Goal: Check status

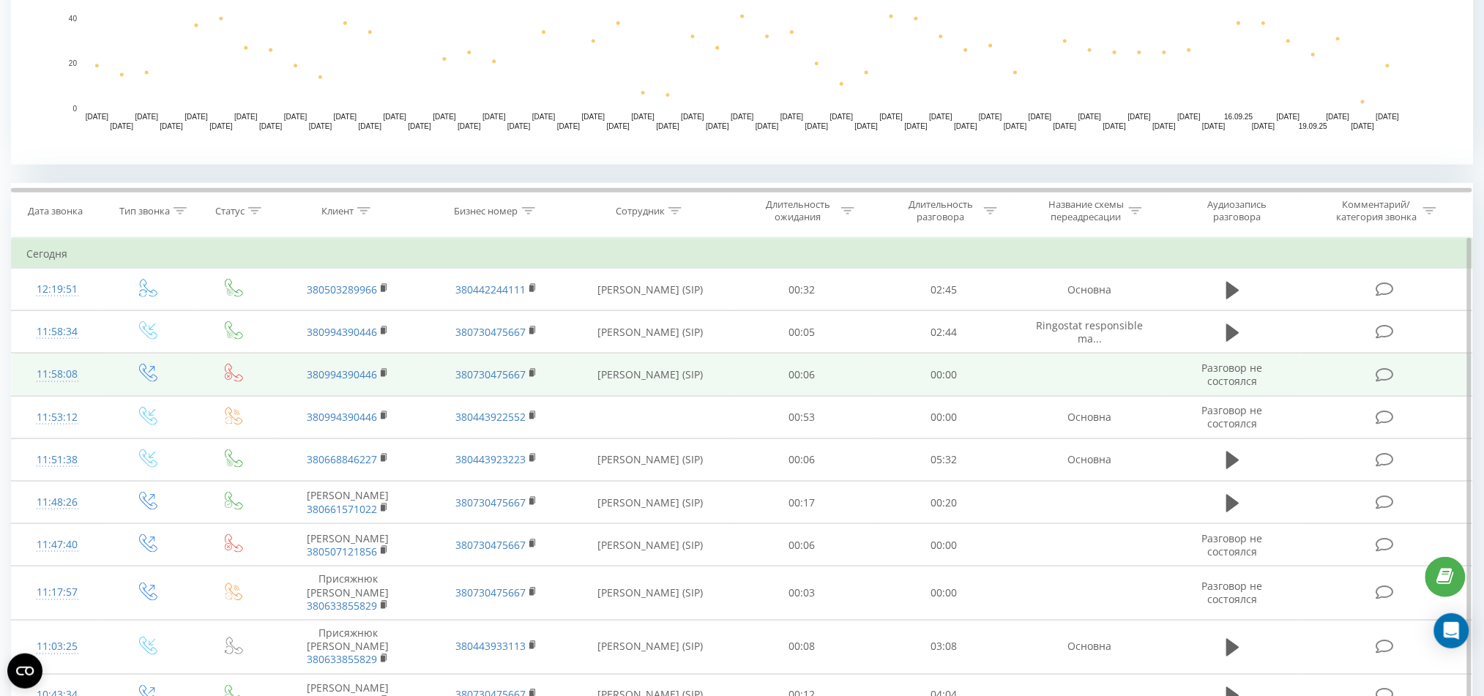
scroll to position [487, 0]
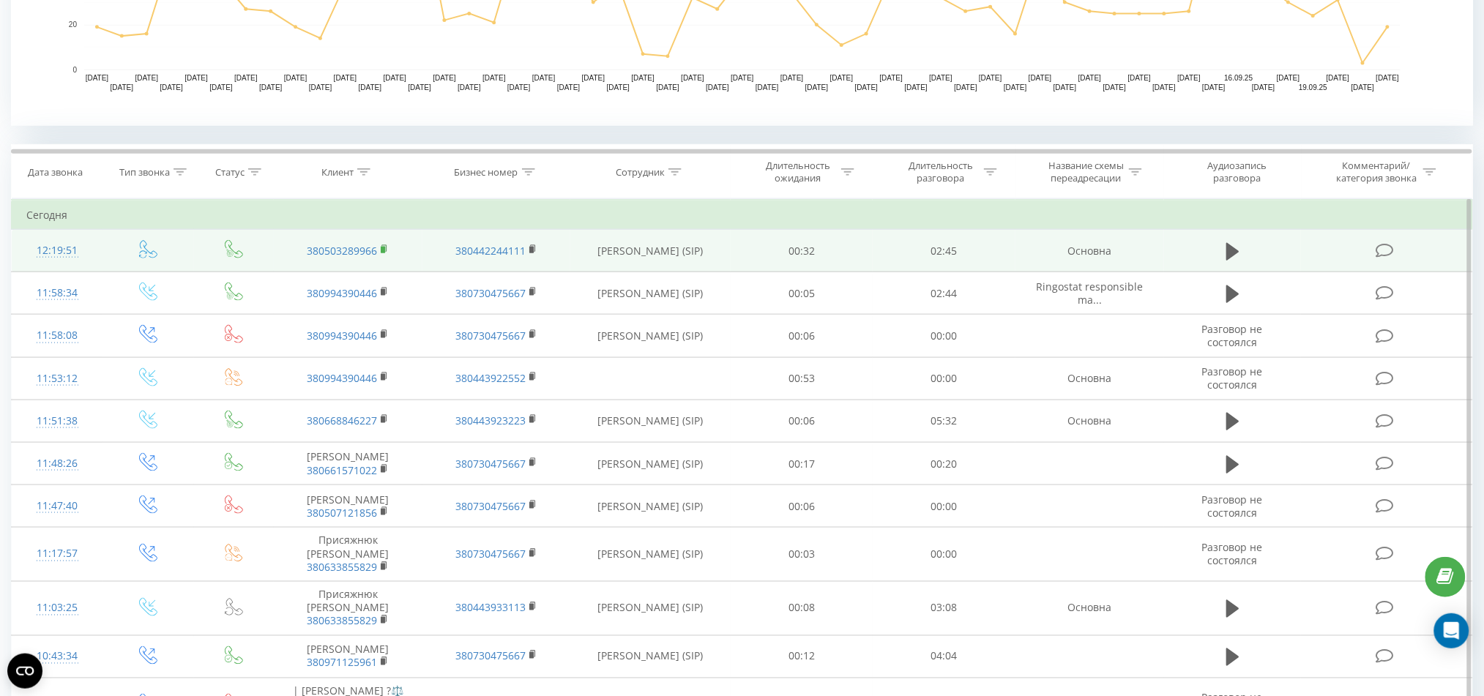
click at [381, 252] on icon at bounding box center [385, 249] width 8 height 10
